Goal: Information Seeking & Learning: Learn about a topic

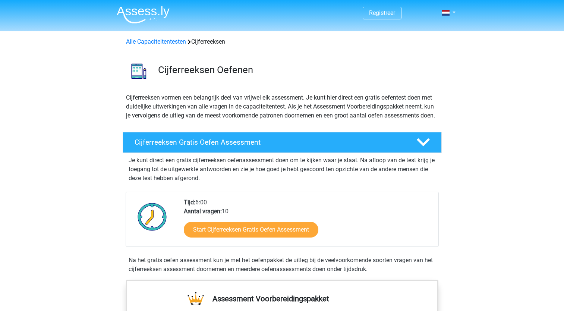
scroll to position [479, 0]
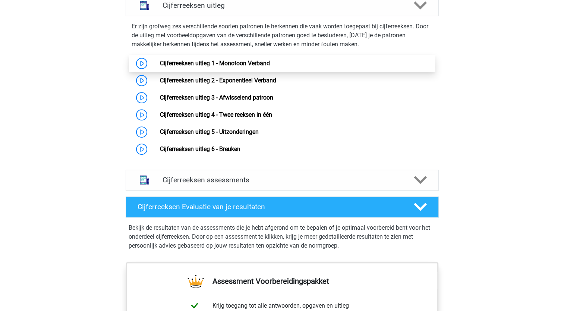
click at [203, 67] on link "Cijferreeksen uitleg 1 - Monotoon Verband" at bounding box center [215, 63] width 110 height 7
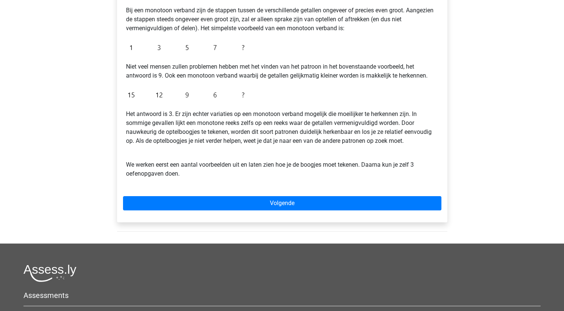
scroll to position [75, 0]
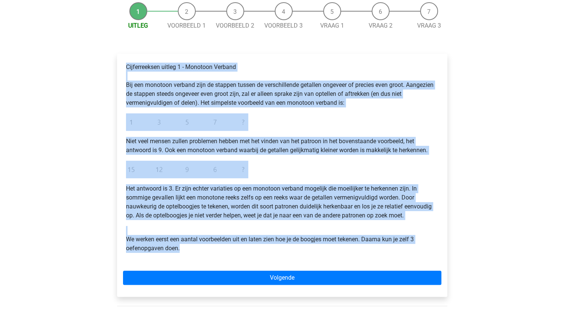
drag, startPoint x: 126, startPoint y: 66, endPoint x: 179, endPoint y: 254, distance: 195.7
click at [179, 254] on div "Cijferreeksen uitleg 1 - Monotoon Verband Bij een monotoon verband zijn de stap…" at bounding box center [282, 161] width 318 height 202
copy div "Cijferreeksen uitleg 1 - Monotoon Verband Bij een monotoon verband zijn de stap…"
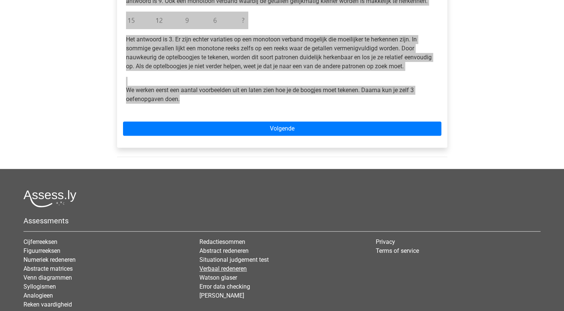
scroll to position [278, 0]
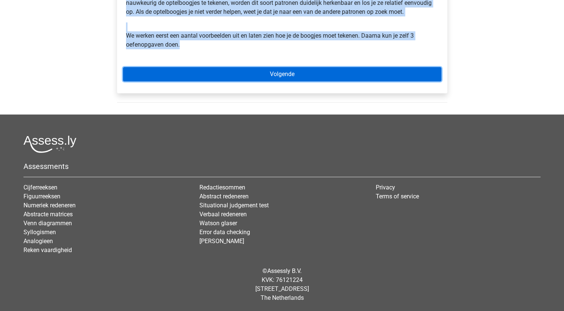
click at [236, 72] on link "Volgende" at bounding box center [282, 74] width 318 height 14
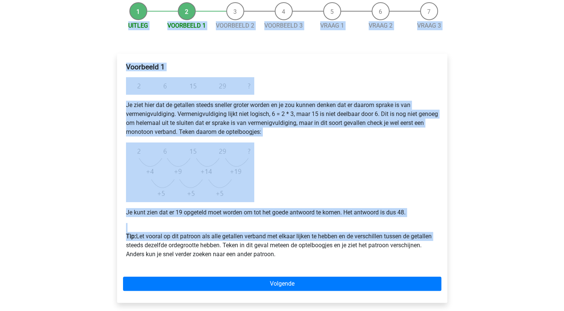
scroll to position [149, 0]
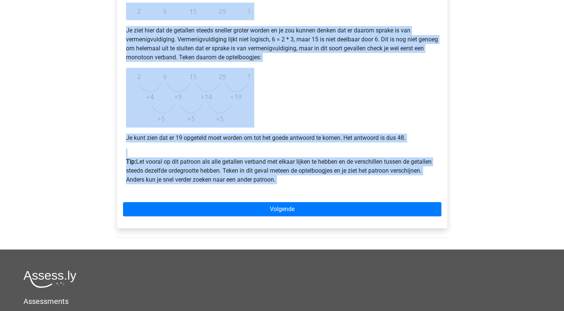
drag, startPoint x: 116, startPoint y: 24, endPoint x: 490, endPoint y: 234, distance: 429.5
click at [490, 234] on div "Registreer Nederlands English" at bounding box center [282, 148] width 564 height 595
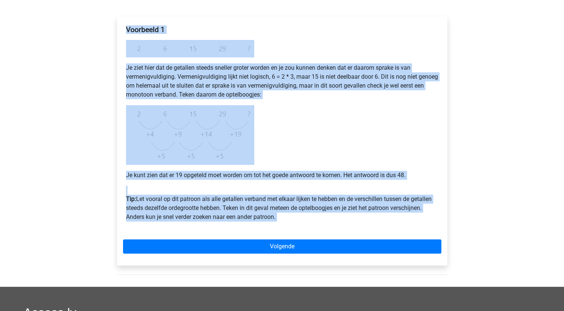
scroll to position [75, 0]
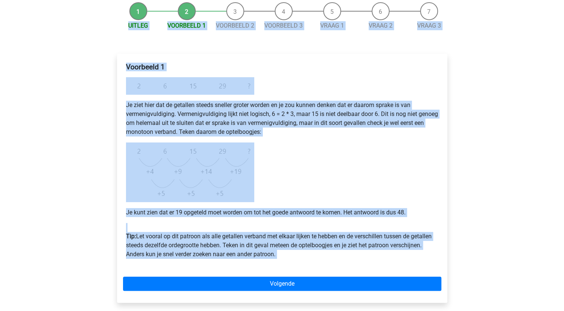
copy div "Alle Capaciteitentesten Cijferreeksen Cijferreeksen uitleg Monotoon Patroon Uit…"
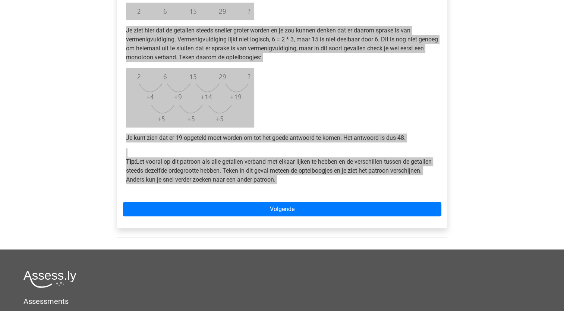
scroll to position [224, 0]
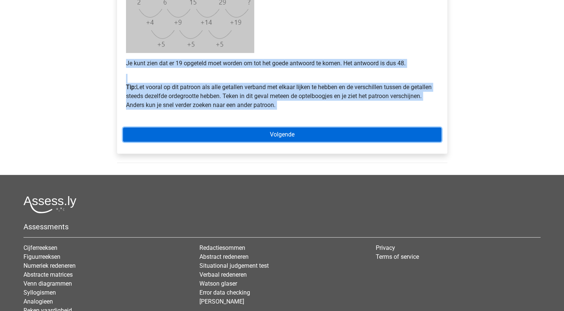
click at [277, 135] on link "Volgende" at bounding box center [282, 134] width 318 height 14
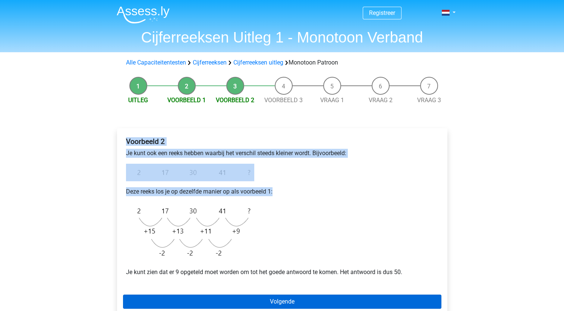
scroll to position [75, 0]
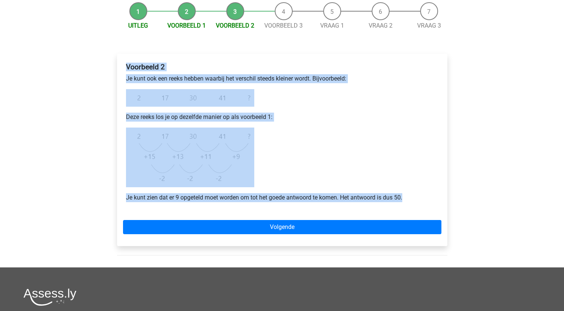
drag, startPoint x: 122, startPoint y: 137, endPoint x: 420, endPoint y: 196, distance: 304.0
click at [420, 196] on div "Voorbeeld 2 Je kunt ook een reeks hebben waarbij het verschil steeds kleiner wo…" at bounding box center [282, 150] width 330 height 192
copy div "Voorbeeld 2 Je kunt ook een reeks hebben waarbij het verschil steeds kleiner wo…"
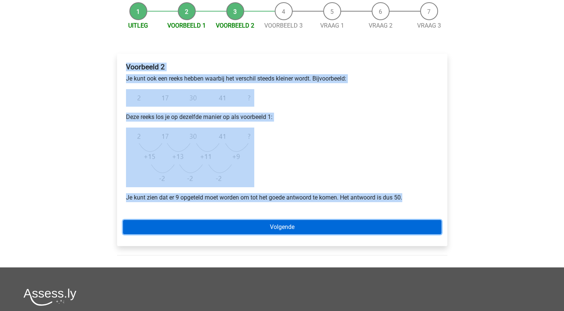
click at [281, 227] on link "Volgende" at bounding box center [282, 227] width 318 height 14
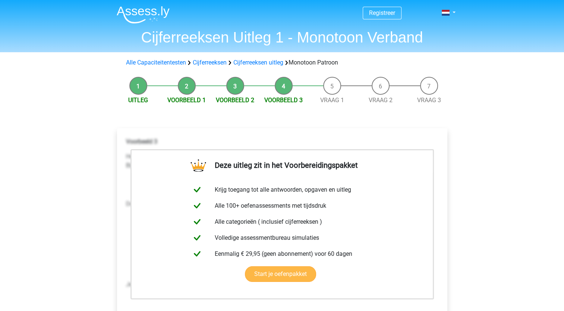
scroll to position [75, 0]
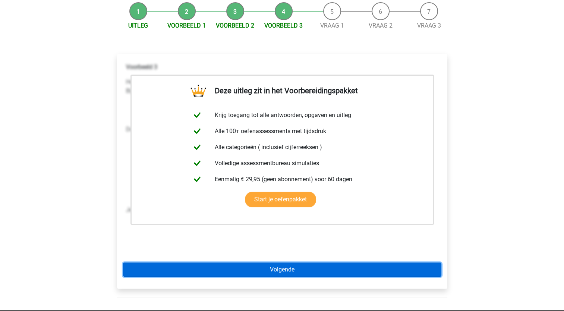
click at [278, 271] on link "Volgende" at bounding box center [282, 269] width 318 height 14
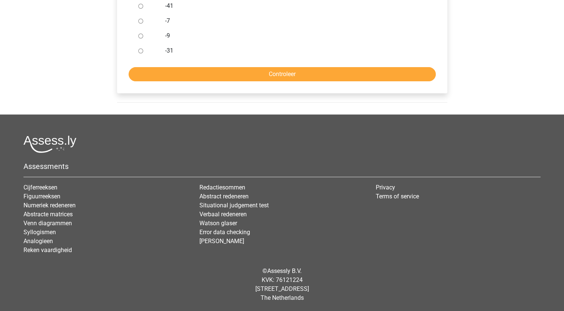
scroll to position [116, 0]
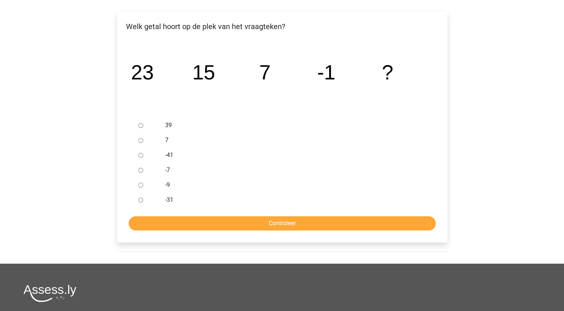
click at [139, 143] on div at bounding box center [147, 140] width 25 height 15
click at [142, 139] on input "7" at bounding box center [140, 140] width 5 height 5
radio input "true"
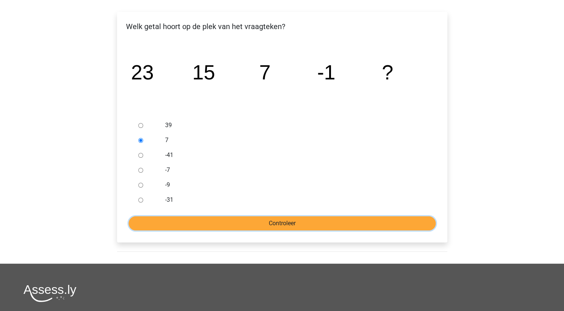
click at [276, 222] on input "Controleer" at bounding box center [282, 223] width 307 height 14
